Goal: Information Seeking & Learning: Learn about a topic

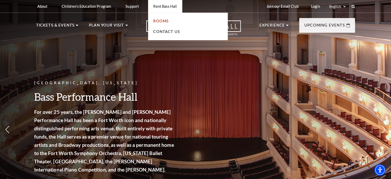
click at [162, 22] on link "Rooms" at bounding box center [160, 21] width 15 height 4
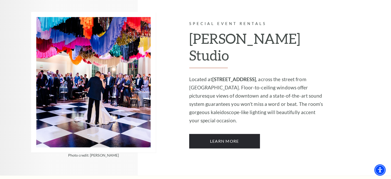
scroll to position [444, 0]
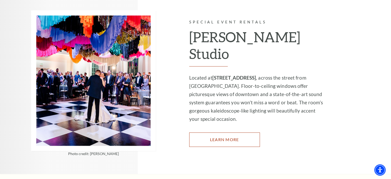
click at [219, 132] on link "Learn More" at bounding box center [224, 139] width 71 height 14
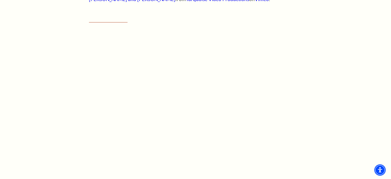
scroll to position [412, 0]
